Goal: Information Seeking & Learning: Find contact information

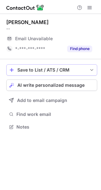
scroll to position [123, 101]
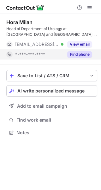
scroll to position [128, 101]
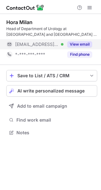
click at [82, 43] on button "View email" at bounding box center [79, 44] width 25 height 6
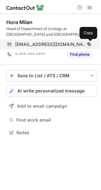
click at [90, 44] on span at bounding box center [89, 44] width 5 height 5
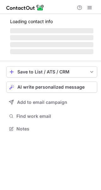
scroll to position [128, 101]
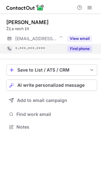
scroll to position [123, 101]
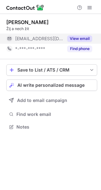
click at [81, 40] on button "View email" at bounding box center [79, 38] width 25 height 6
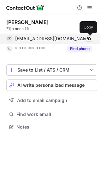
click at [89, 38] on span at bounding box center [89, 38] width 5 height 5
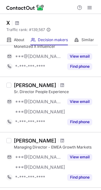
scroll to position [127, 0]
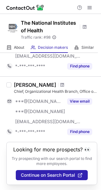
scroll to position [523, 0]
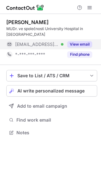
scroll to position [123, 101]
click at [79, 41] on button "View email" at bounding box center [79, 44] width 25 height 6
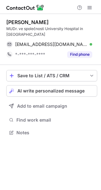
drag, startPoint x: 7, startPoint y: 21, endPoint x: 53, endPoint y: 21, distance: 46.5
click at [53, 21] on div "Matejovic Martin" at bounding box center [51, 22] width 91 height 6
copy div "Matejovic Martin"
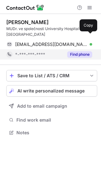
scroll to position [123, 101]
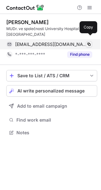
click at [90, 42] on span at bounding box center [89, 44] width 5 height 5
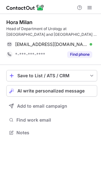
scroll to position [128, 101]
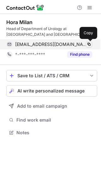
click at [91, 42] on span at bounding box center [89, 44] width 5 height 5
